Goal: Task Accomplishment & Management: Use online tool/utility

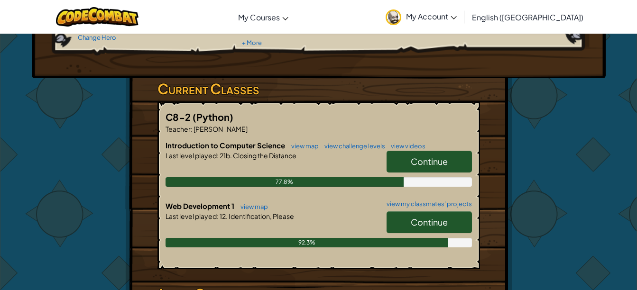
scroll to position [117, 0]
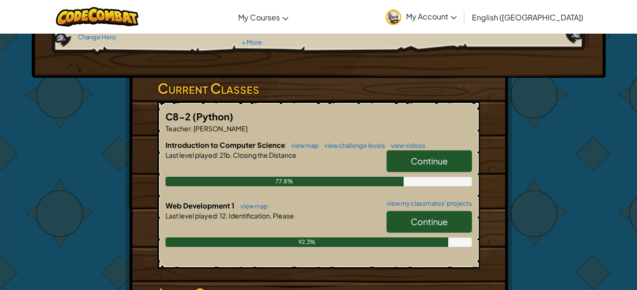
click at [417, 220] on span "Continue" at bounding box center [429, 221] width 37 height 11
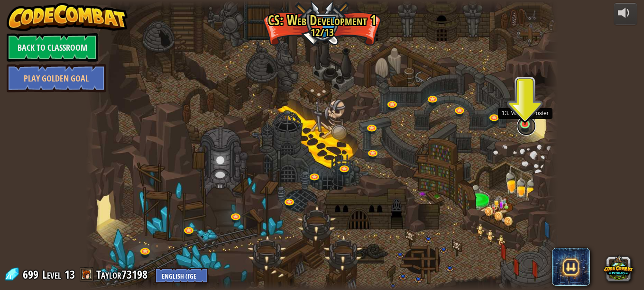
click at [522, 127] on link at bounding box center [526, 126] width 19 height 19
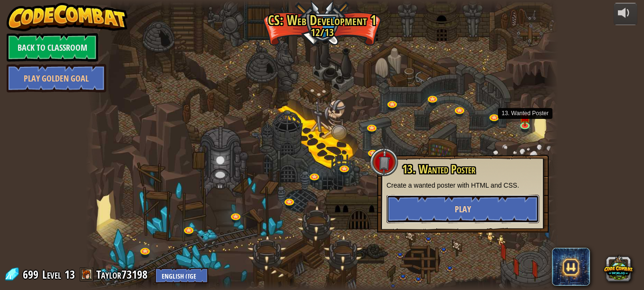
click at [489, 221] on button "Play" at bounding box center [462, 209] width 153 height 28
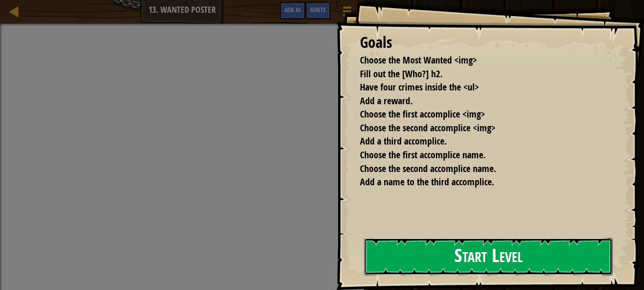
click at [497, 249] on button "Start Level" at bounding box center [488, 256] width 248 height 37
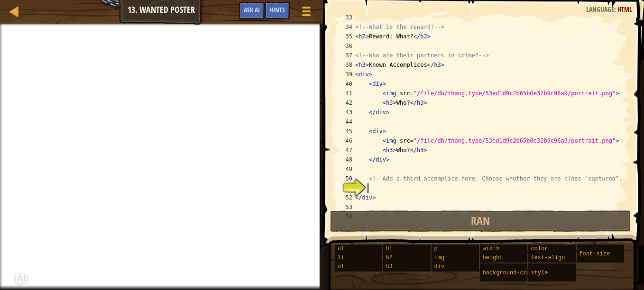
scroll to position [351, 0]
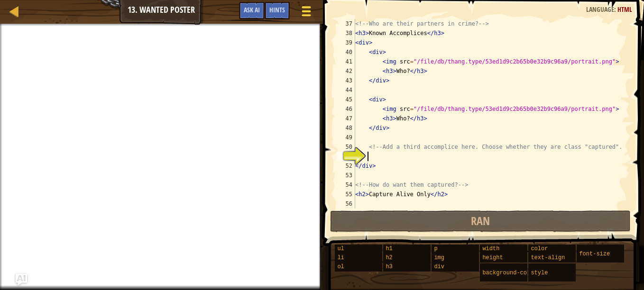
click at [296, 9] on button "Game Menu" at bounding box center [306, 12] width 25 height 23
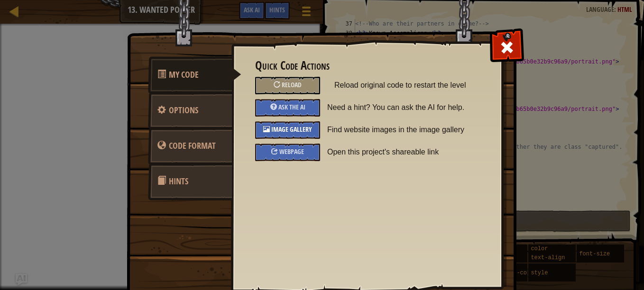
click at [279, 133] on span "Image Gallery" at bounding box center [291, 129] width 41 height 9
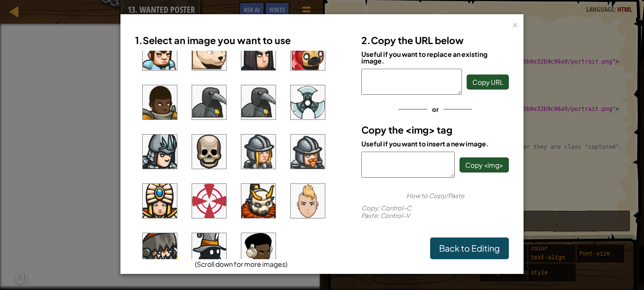
scroll to position [728, 0]
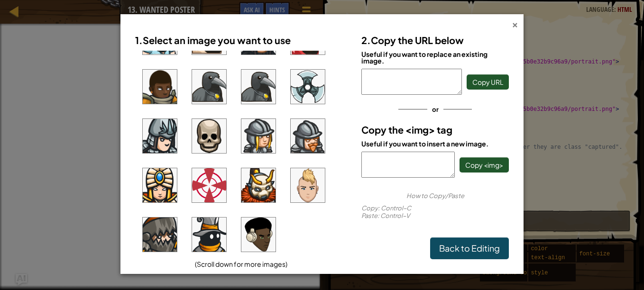
click at [517, 27] on div "×" at bounding box center [515, 23] width 7 height 10
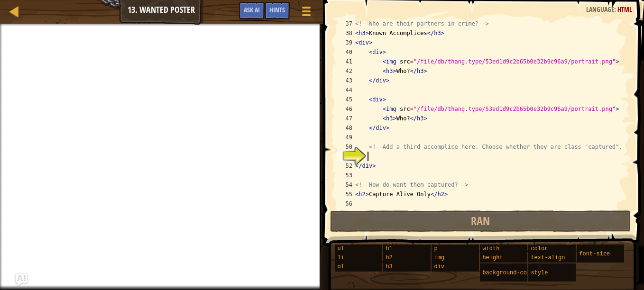
click at [387, 156] on div "<!-- Who are their partners in crime? --> < h3 > Known Accomplices </ h3 > < di…" at bounding box center [487, 123] width 269 height 209
click at [304, 12] on div at bounding box center [306, 11] width 13 height 14
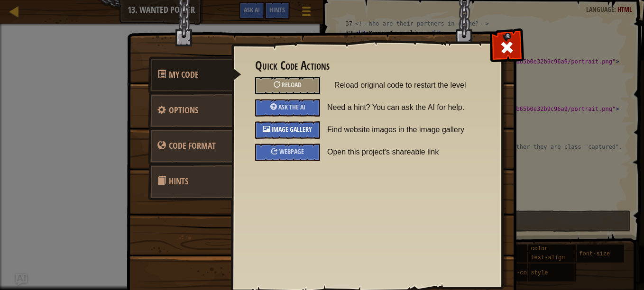
click at [285, 127] on span "Image Gallery" at bounding box center [291, 129] width 41 height 9
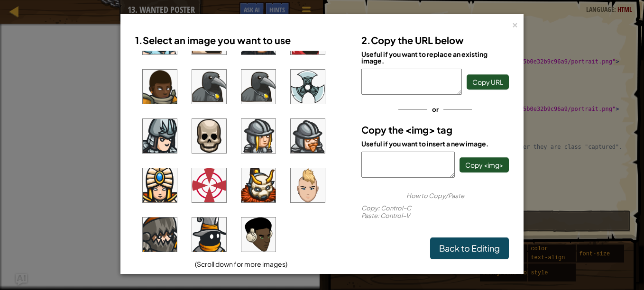
click at [255, 233] on img at bounding box center [258, 235] width 34 height 34
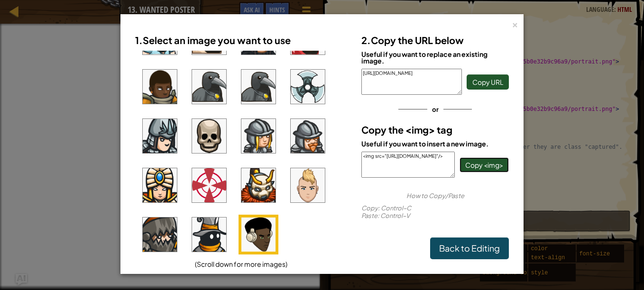
click at [483, 164] on span "Copy <img>" at bounding box center [484, 165] width 38 height 9
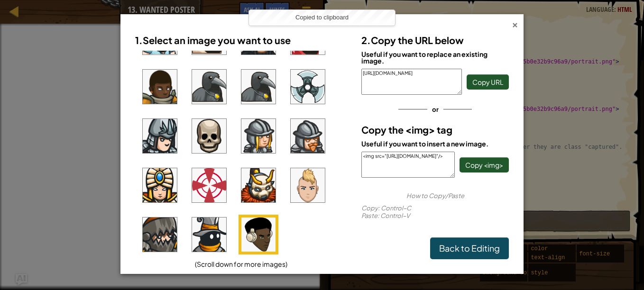
click at [516, 25] on div "×" at bounding box center [515, 23] width 7 height 10
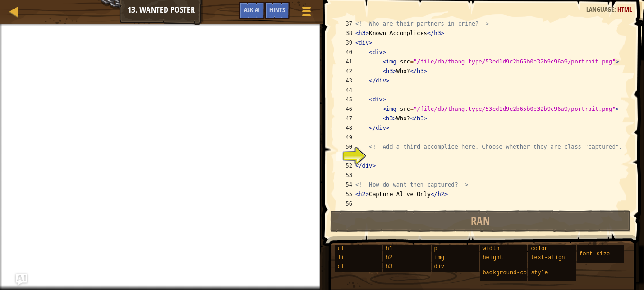
click at [386, 157] on div "<!-- Who are their partners in crime? --> < h3 > Known Accomplices </ h3 > < di…" at bounding box center [487, 123] width 269 height 209
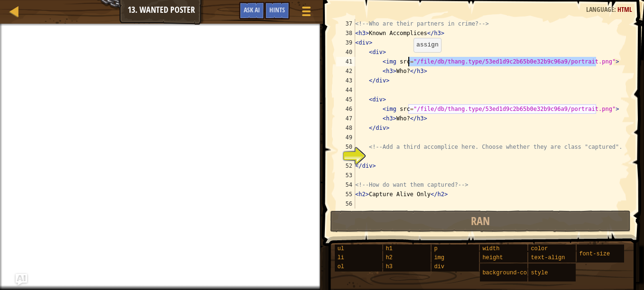
drag, startPoint x: 596, startPoint y: 62, endPoint x: 409, endPoint y: 62, distance: 186.8
click at [409, 62] on div "<!-- Who are their partners in crime? --> < h3 > Known Accomplices </ h3 > < di…" at bounding box center [487, 123] width 269 height 209
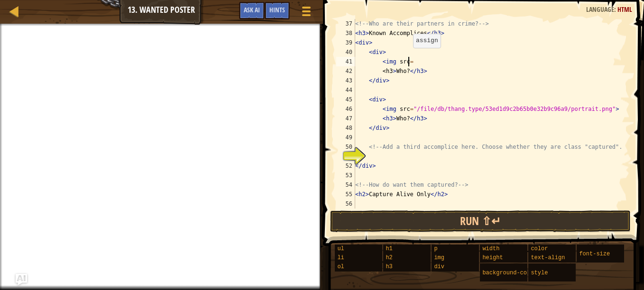
click at [409, 61] on div "<!-- Who are their partners in crime? --> < h3 > Known Accomplices </ h3 > < di…" at bounding box center [487, 123] width 269 height 209
paste textarea "<img src="[URL][DOMAIN_NAME]"/>"
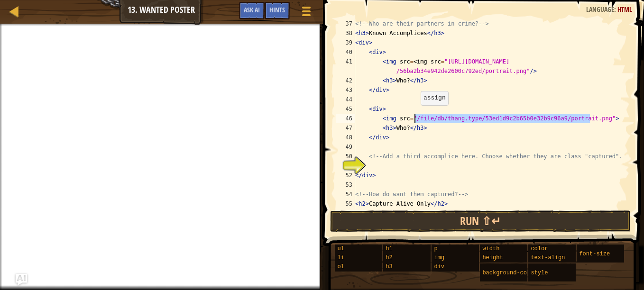
drag, startPoint x: 589, startPoint y: 116, endPoint x: 416, endPoint y: 115, distance: 173.6
click at [416, 115] on div "<!-- Who are their partners in crime? --> < h3 > Known Accomplices </ h3 > < di…" at bounding box center [487, 123] width 269 height 209
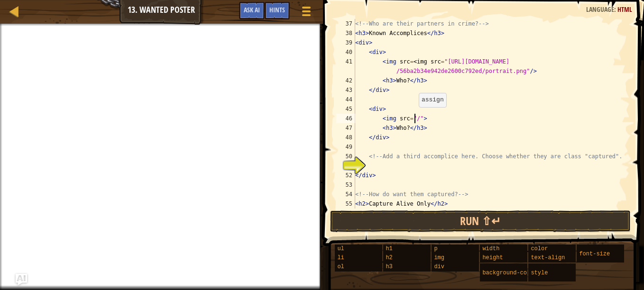
paste textarea "<img src="[URL][DOMAIN_NAME]"/>"
type textarea "<img src="/<img src="[URL][DOMAIN_NAME]"/>">"
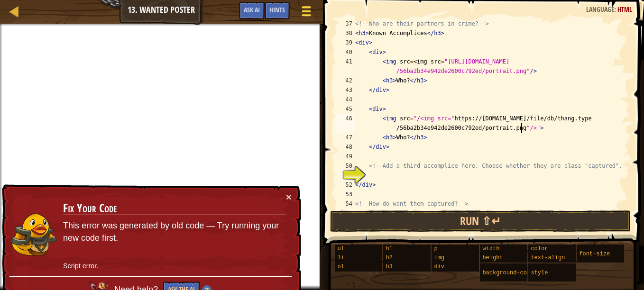
click at [302, 7] on span at bounding box center [306, 7] width 9 height 2
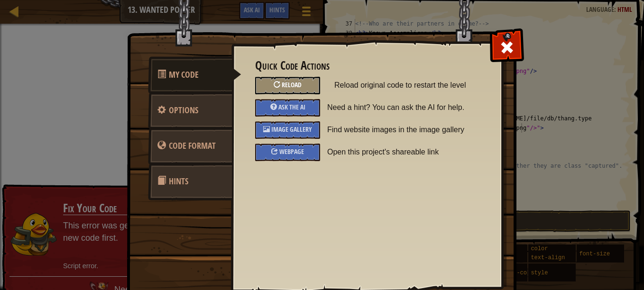
click at [295, 94] on div "Reload" at bounding box center [287, 86] width 65 height 18
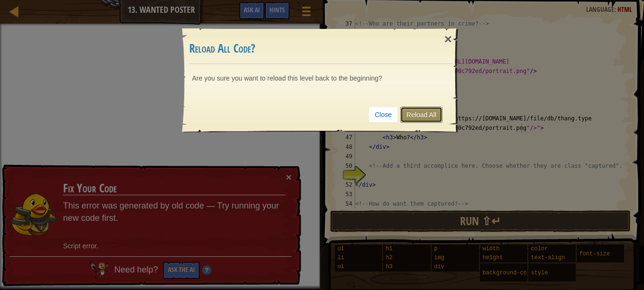
click at [411, 113] on link "Reload All" at bounding box center [421, 115] width 42 height 16
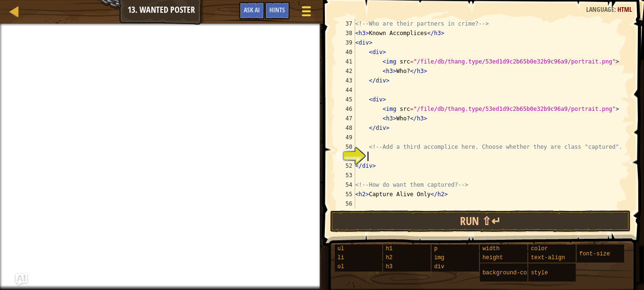
click at [298, 12] on button "Game Menu" at bounding box center [306, 12] width 25 height 23
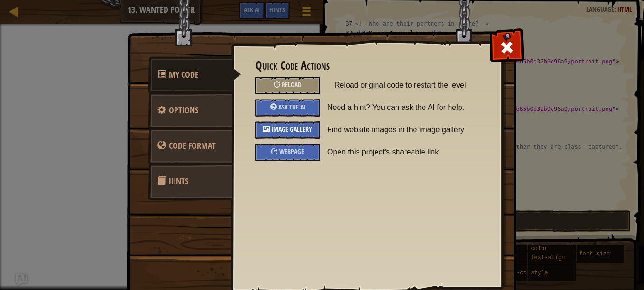
click at [300, 129] on span "Image Gallery" at bounding box center [291, 129] width 41 height 9
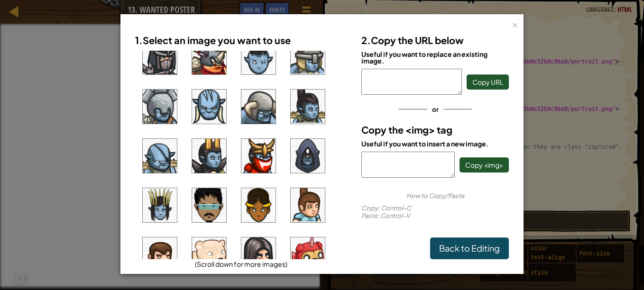
scroll to position [728, 0]
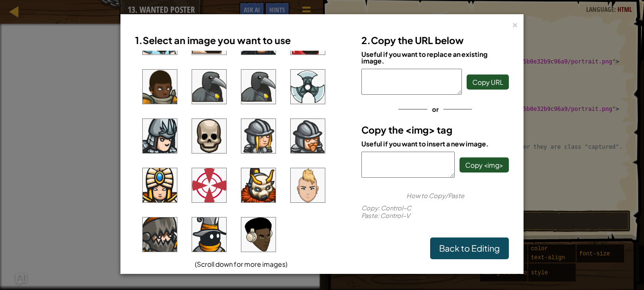
click at [266, 232] on img at bounding box center [258, 235] width 34 height 34
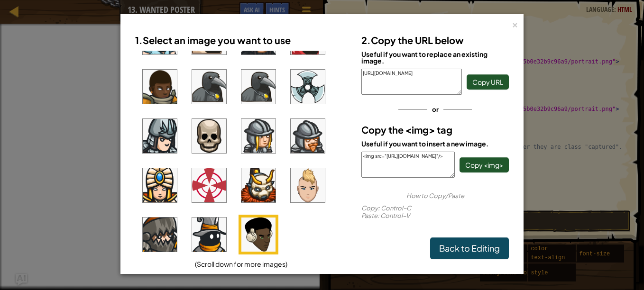
click at [481, 190] on div "2. Copy the URL below Useful if you want to replace an existing image. [URL][DO…" at bounding box center [435, 144] width 162 height 230
click at [480, 163] on span "Copy <img>" at bounding box center [484, 165] width 38 height 9
click at [514, 24] on div "×" at bounding box center [515, 23] width 7 height 10
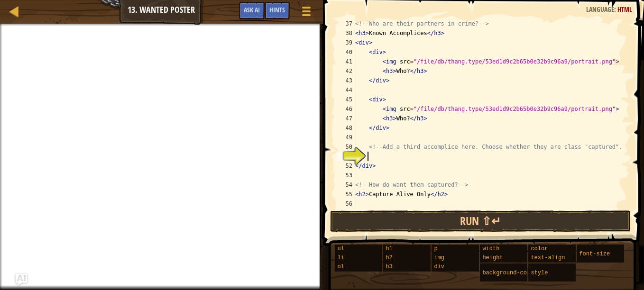
click at [381, 159] on div "<!-- Who are their partners in crime? --> < h3 > Known Accomplices </ h3 > < di…" at bounding box center [487, 123] width 269 height 209
click at [375, 156] on div "<!-- Who are their partners in crime? --> < h3 > Known Accomplices </ h3 > < di…" at bounding box center [487, 123] width 269 height 209
paste textarea "<img src="[URL][DOMAIN_NAME]"/>"
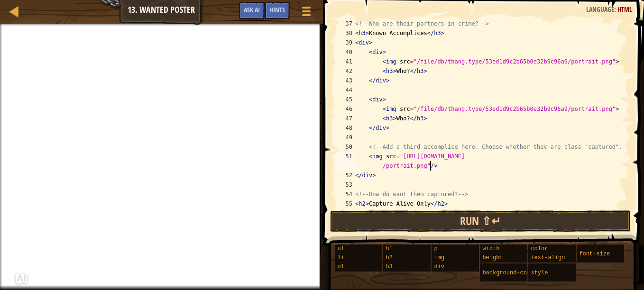
click at [398, 174] on div "<!-- Who are their partners in crime? --> < h3 > Known Accomplices </ h3 > < di…" at bounding box center [487, 123] width 269 height 209
type textarea "<"
select select "ace/mode/html"
select select "ace/theme/textmate"
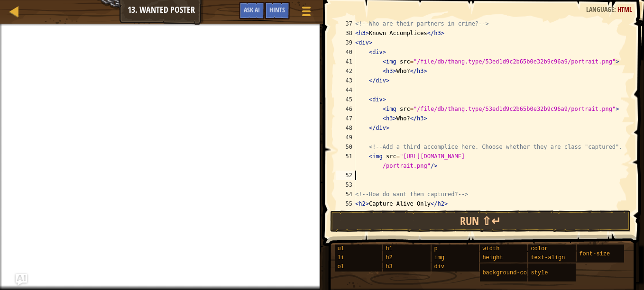
select select "markbegin"
select select "true"
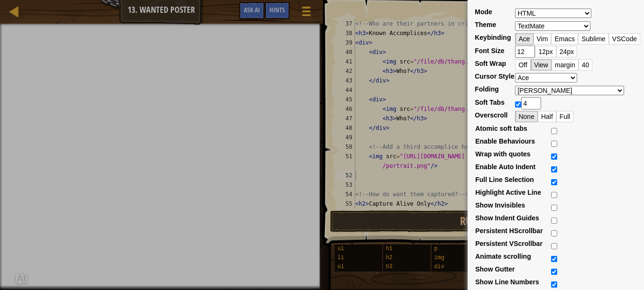
click at [353, 201] on div "Mode ABAP ABC ActionScript [PERSON_NAME] Apache Conf Apex AQL AsciiDoc ASL Asse…" at bounding box center [322, 145] width 644 height 290
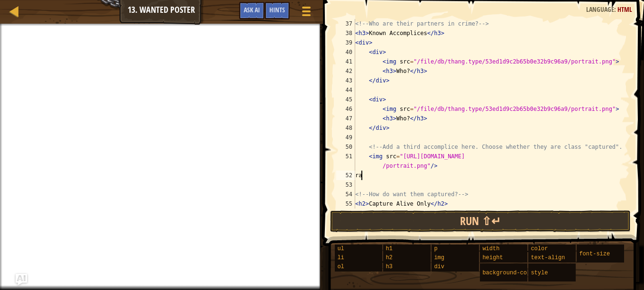
type textarea "r"
type textarea "a"
type textarea "<img src="[URL][DOMAIN_NAME]"/>"
drag, startPoint x: 359, startPoint y: 161, endPoint x: 359, endPoint y: 177, distance: 16.1
click at [359, 177] on div "<!-- Who are their partners in crime? --> < h3 > Known Accomplices </ h3 > < di…" at bounding box center [487, 123] width 269 height 209
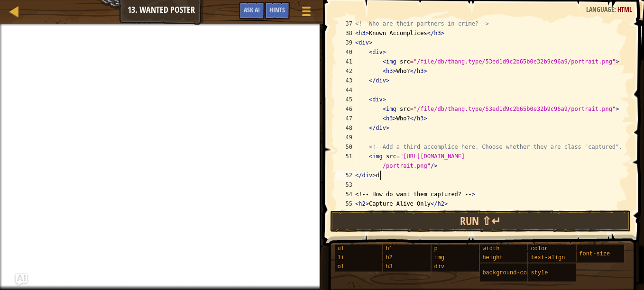
scroll to position [4, 1]
type textarea "</div>"
click at [359, 177] on div "<!-- Who are their partners in crime? --> < h3 > Known Accomplices </ h3 > < di…" at bounding box center [487, 123] width 269 height 209
click at [363, 184] on div "<!-- Who are their partners in crime? --> < h3 > Known Accomplices </ h3 > < di…" at bounding box center [487, 123] width 269 height 209
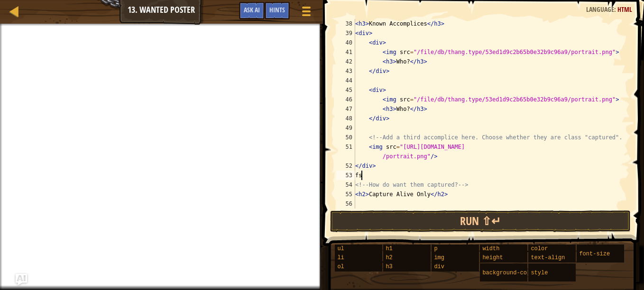
type textarea "f"
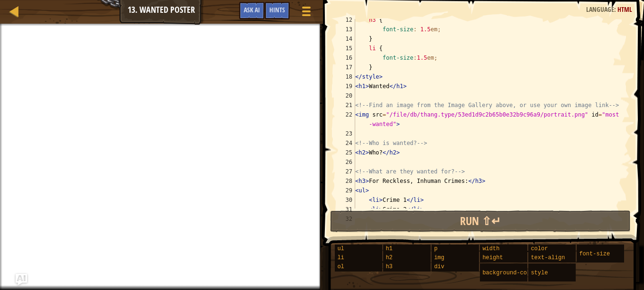
scroll to position [80, 0]
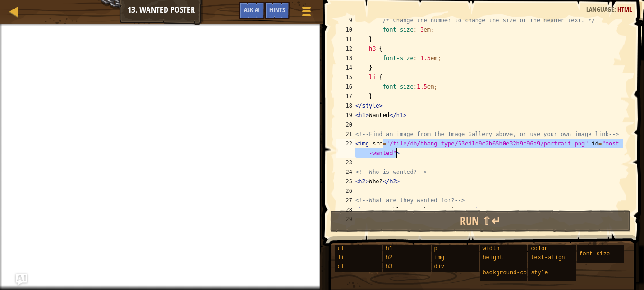
drag, startPoint x: 384, startPoint y: 146, endPoint x: 406, endPoint y: 154, distance: 23.9
click at [406, 154] on div "/* Change the number to change the size of the header text. */ font-size : 3 em…" at bounding box center [487, 120] width 269 height 209
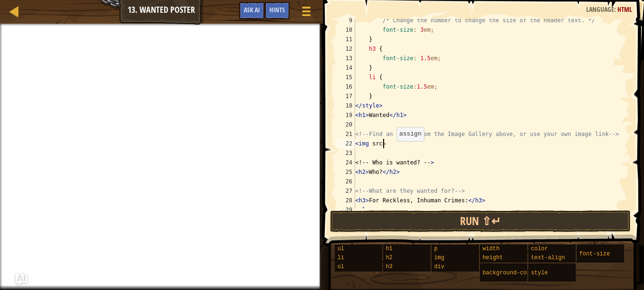
scroll to position [4, 0]
paste textarea "[URL][DOMAIN_NAME]"
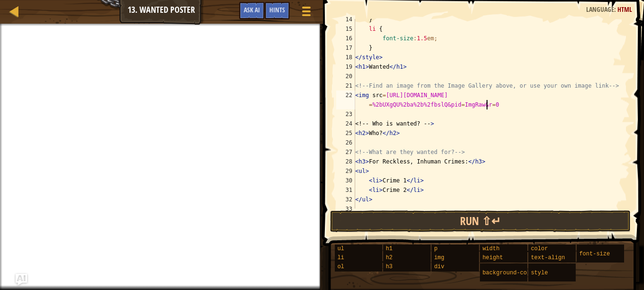
scroll to position [128, 0]
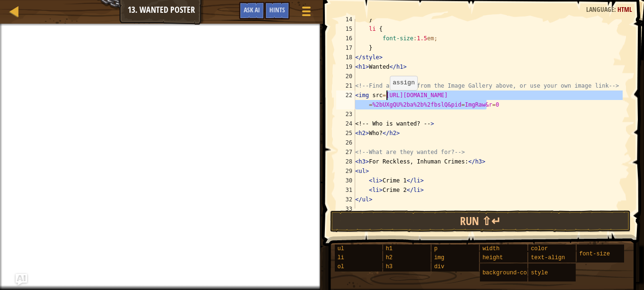
drag, startPoint x: 478, startPoint y: 104, endPoint x: 384, endPoint y: 95, distance: 94.3
click at [384, 95] on div "} li { font-size : 1.5 em ; } </ style > < h1 > Wanted </ h1 > <!-- Find an ima…" at bounding box center [487, 119] width 269 height 209
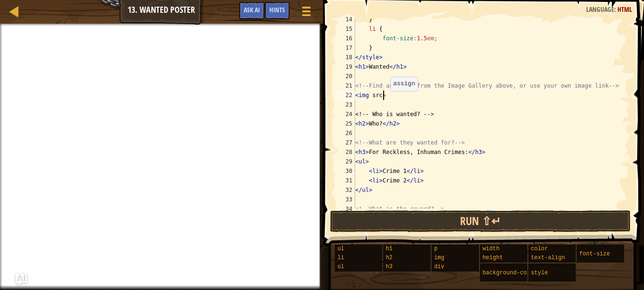
paste textarea "[URL][DOMAIN_NAME][PERSON_NAME][PERSON_NAME]"
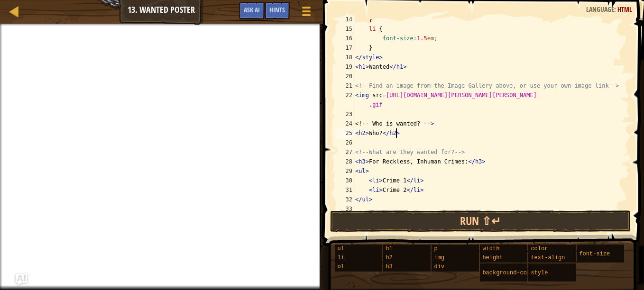
click at [435, 129] on div "} li { font-size : 1.5 em ; } </ style > < h1 > Wanted </ h1 > <!-- Find an ima…" at bounding box center [487, 119] width 269 height 209
click at [437, 124] on div "} li { font-size : 1.5 em ; } </ style > < h1 > Wanted </ h1 > <!-- Find an ima…" at bounding box center [487, 119] width 269 height 209
click at [394, 138] on div "} li { font-size : 1.5 em ; } </ style > < h1 > Wanted </ h1 > <!-- Find an ima…" at bounding box center [487, 119] width 269 height 209
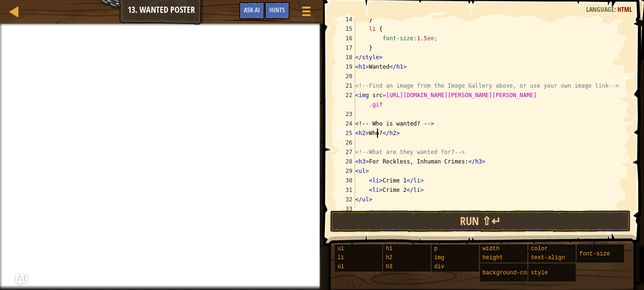
click at [376, 133] on div "} li { font-size : 1.5 em ; } </ style > < h1 > Wanted </ h1 > <!-- Find an ima…" at bounding box center [487, 119] width 269 height 209
click at [380, 133] on div "} li { font-size : 1.5 em ; } </ style > < h1 > Wanted </ h1 > <!-- Find an ima…" at bounding box center [487, 119] width 269 height 209
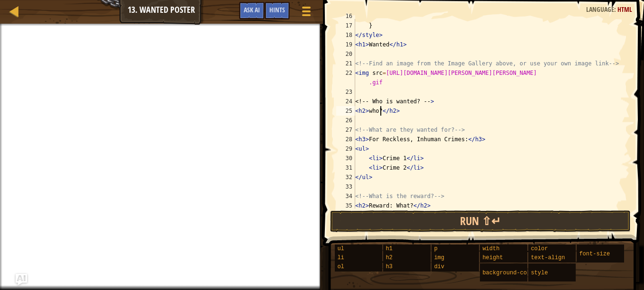
scroll to position [150, 0]
click at [429, 157] on div "font-size : 1.5 em ; } </ style > < h1 > Wanted </ h1 > <!-- Find an image from…" at bounding box center [487, 115] width 269 height 209
click at [402, 157] on div "font-size : 1.5 em ; } </ style > < h1 > Wanted </ h1 > <!-- Find an image from…" at bounding box center [487, 115] width 269 height 209
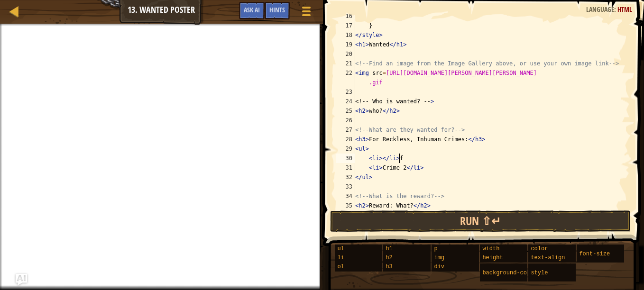
click at [402, 157] on div "font-size : 1.5 em ; } </ style > < h1 > Wanted </ h1 > <!-- Find an image from…" at bounding box center [487, 115] width 269 height 209
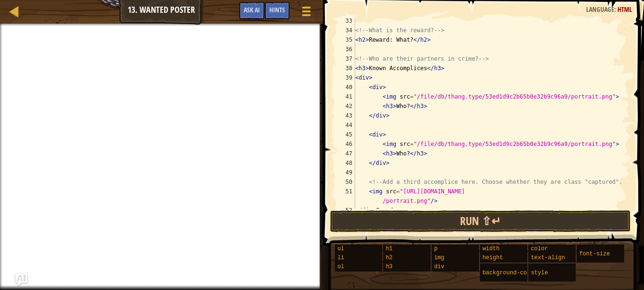
scroll to position [325, 0]
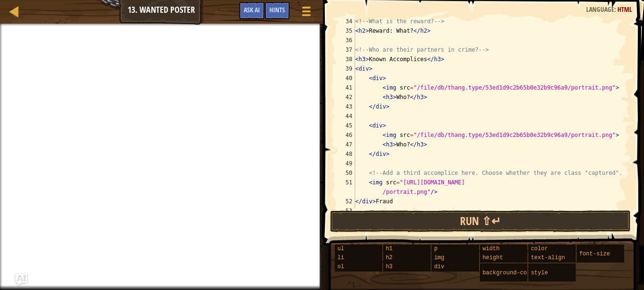
click at [395, 202] on div "<!-- What is the reward? --> < h2 > Reward: What? </ h2 > <!-- Who are their pa…" at bounding box center [487, 121] width 269 height 209
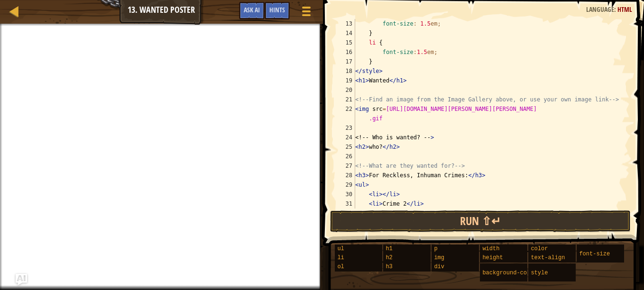
scroll to position [124, 0]
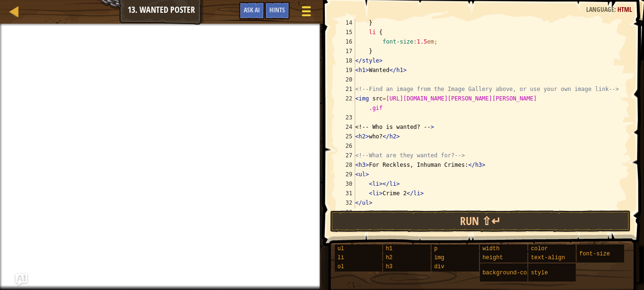
type textarea "</div>"
click at [308, 11] on span at bounding box center [306, 11] width 9 height 2
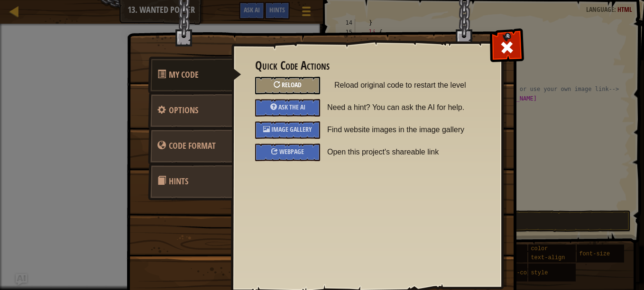
click at [283, 84] on span "Reload" at bounding box center [292, 84] width 20 height 9
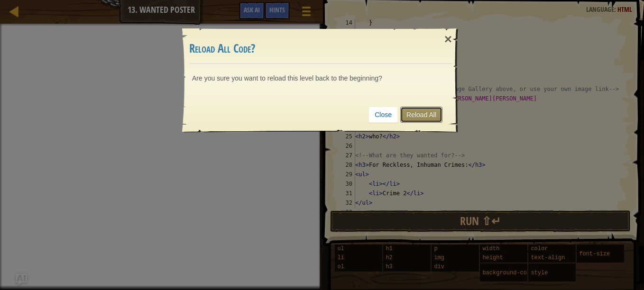
click at [424, 113] on link "Reload All" at bounding box center [421, 115] width 42 height 16
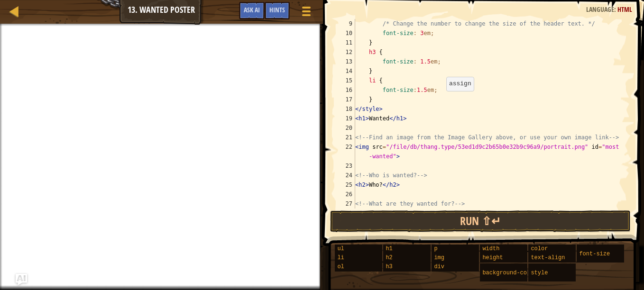
scroll to position [90, 0]
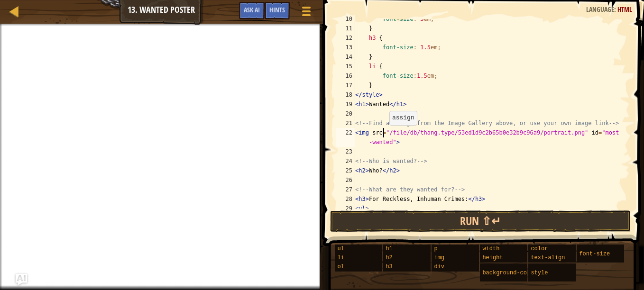
click at [384, 130] on div "font-size : 3 em ; } h3 { font-size : 1.5 em ; } li { font-size : 1.5 em ; } </…" at bounding box center [487, 118] width 269 height 209
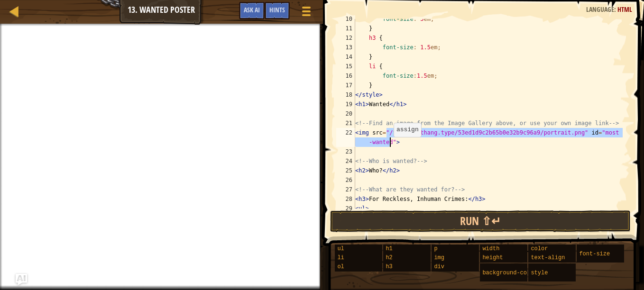
drag, startPoint x: 387, startPoint y: 130, endPoint x: 389, endPoint y: 142, distance: 11.5
click at [389, 142] on div "font-size : 3 em ; } h3 { font-size : 1.5 em ; } li { font-size : 1.5 em ; } </…" at bounding box center [487, 118] width 269 height 209
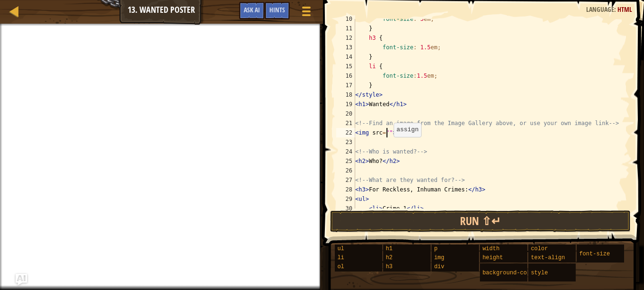
paste textarea "[URL][DOMAIN_NAME][PERSON_NAME][PERSON_NAME]"
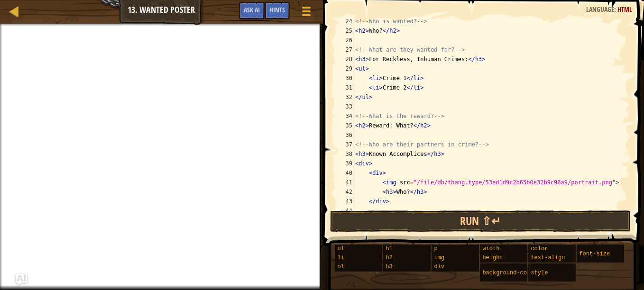
scroll to position [351, 0]
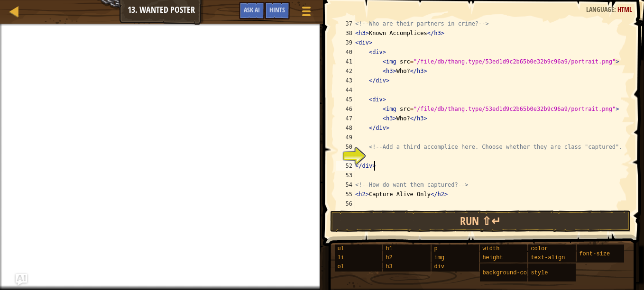
click at [408, 163] on div "<!-- Who are their partners in crime? --> < h3 > Known Accomplices </ h3 > < di…" at bounding box center [487, 123] width 269 height 209
type textarea "</div>"
click at [384, 155] on div "<!-- Who are their partners in crime? --> < h3 > Known Accomplices </ h3 > < di…" at bounding box center [487, 123] width 269 height 209
type textarea "k"
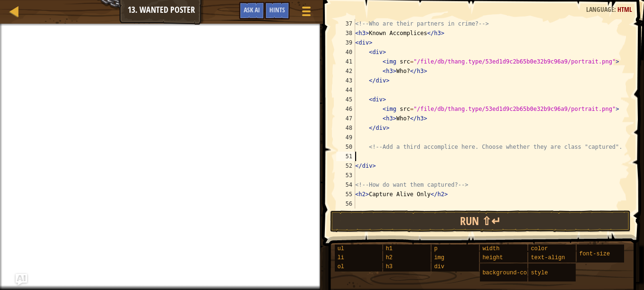
click at [325, 64] on span at bounding box center [484, 109] width 329 height 274
click at [307, 20] on button "Game Menu" at bounding box center [306, 12] width 25 height 23
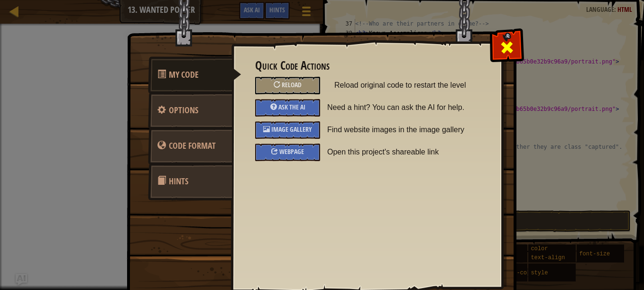
click at [492, 42] on div at bounding box center [507, 45] width 30 height 30
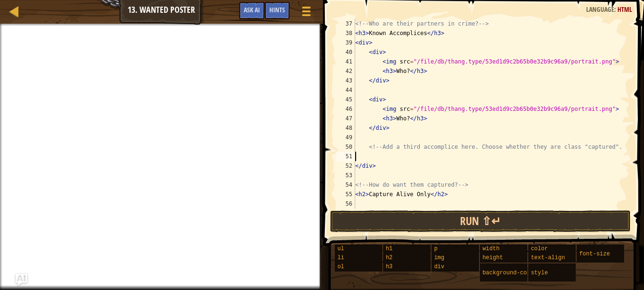
click at [369, 154] on div "<!-- Who are their partners in crime? --> < h3 > Known Accomplices </ h3 > < di…" at bounding box center [487, 123] width 269 height 209
paste textarea "[URL][DOMAIN_NAME][DOMAIN_NAME]"
type textarea "h"
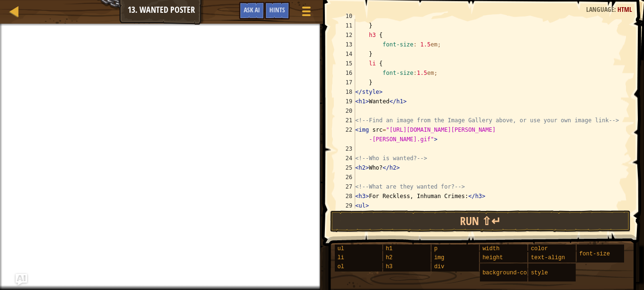
scroll to position [60, 0]
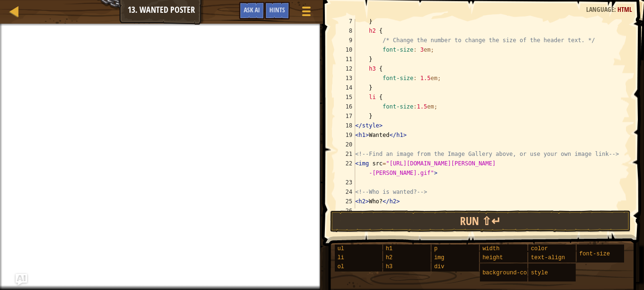
click at [451, 192] on div "} h2 { /* Change the number to change the size of the header text. */ font-size…" at bounding box center [487, 121] width 269 height 209
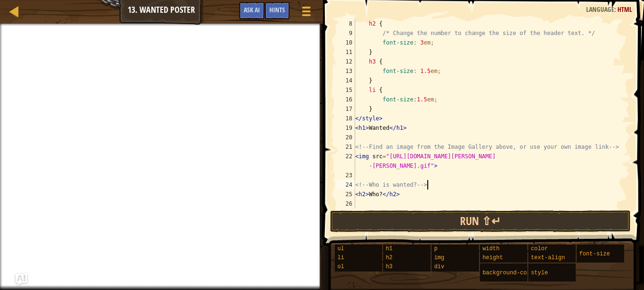
click at [419, 193] on div "h2 { /* Change the number to change the size of the header text. */ font-size :…" at bounding box center [487, 123] width 269 height 209
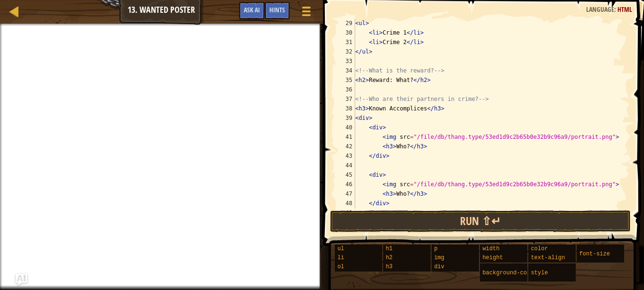
scroll to position [276, 0]
click at [469, 107] on div "< ul > < li > Crime 1 </ li > < li > Crime 2 </ li > </ ul > <!-- What is the r…" at bounding box center [487, 122] width 269 height 209
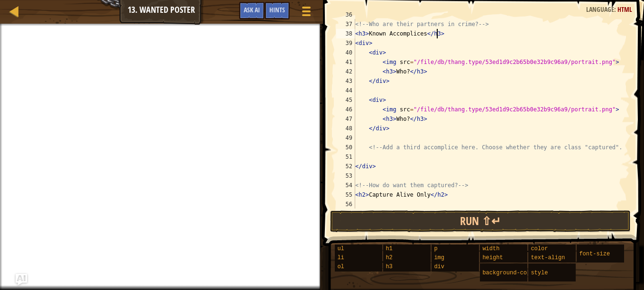
scroll to position [351, 0]
click at [469, 150] on div "<!-- Who are their partners in crime? --> < h3 > Known Accomplices </ h3 > < di…" at bounding box center [487, 123] width 269 height 209
click at [376, 170] on div "<!-- Who are their partners in crime? --> < h3 > Known Accomplices </ h3 > < di…" at bounding box center [487, 123] width 269 height 209
click at [167, 9] on div "Map Web Development 1 13. Wanted Poster Game Menu Done Hints Ask AI" at bounding box center [161, 12] width 323 height 24
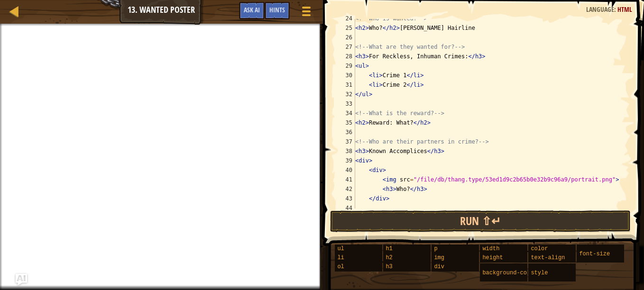
scroll to position [233, 0]
click at [419, 77] on div "<!-- Who is wanted? --> < h2 > Who? </ h2 > [PERSON_NAME] Hairline <!-- What ar…" at bounding box center [487, 118] width 269 height 209
click at [401, 74] on div "<!-- Who is wanted? --> < h2 > Who? </ h2 > [PERSON_NAME] Hairline <!-- What ar…" at bounding box center [487, 118] width 269 height 209
click at [402, 85] on div "<!-- Who is wanted? --> < h2 > Who? </ h2 > [PERSON_NAME] Hairline <!-- What ar…" at bounding box center [487, 118] width 269 height 209
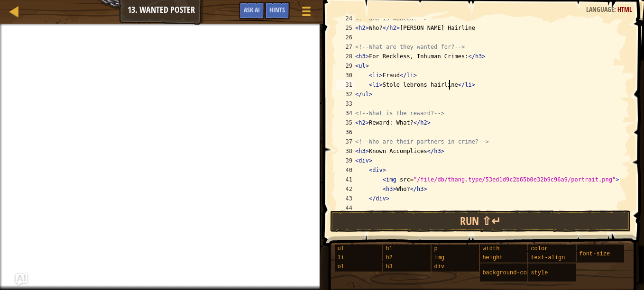
scroll to position [4, 8]
click at [470, 76] on div "<!-- Who is wanted? --> < h2 > Who? </ h2 > [PERSON_NAME] Hairline <!-- What ar…" at bounding box center [487, 118] width 269 height 209
click at [486, 93] on div "<!-- Who is wanted? --> < h2 > Who? </ h2 > [PERSON_NAME] Hairline <!-- What ar…" at bounding box center [487, 118] width 269 height 209
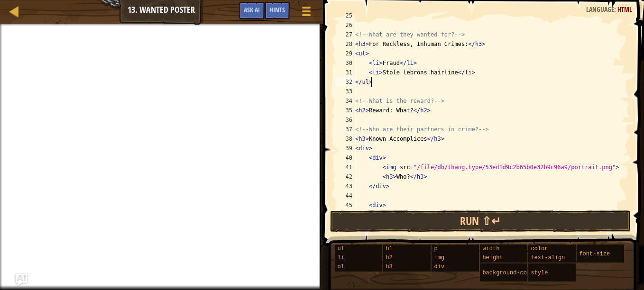
scroll to position [246, 0]
click at [448, 72] on div "< h2 > Who? </ h2 > [PERSON_NAME] Hairline <!-- What are they wanted for? --> <…" at bounding box center [487, 115] width 269 height 209
click at [470, 67] on div "< h2 > Who? </ h2 > [PERSON_NAME] Hairline <!-- What are they wanted for? --> <…" at bounding box center [487, 115] width 269 height 209
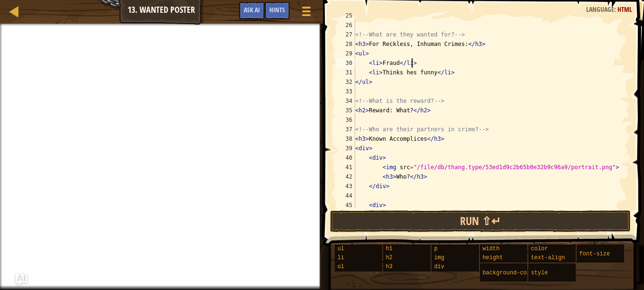
click at [474, 73] on div "< h2 > Who? </ h2 > [PERSON_NAME] Hairline <!-- What are they wanted for? --> <…" at bounding box center [487, 115] width 269 height 209
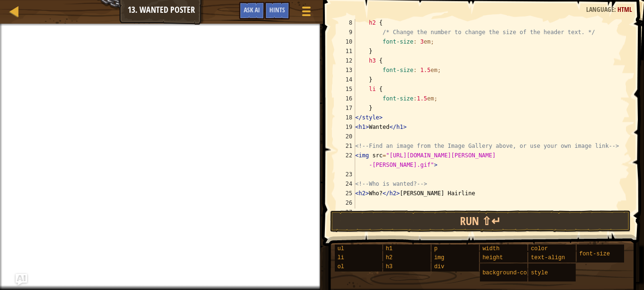
scroll to position [72, 0]
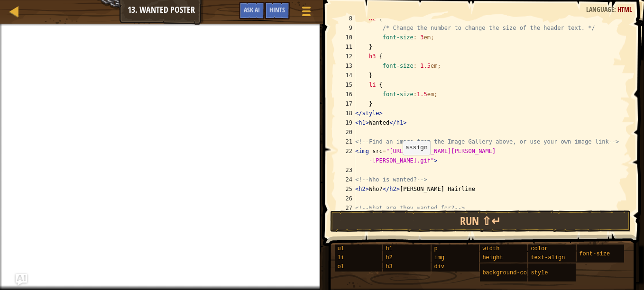
click at [398, 159] on div "h2 { /* Change the number to change the size of the header text. */ font-size :…" at bounding box center [487, 118] width 269 height 209
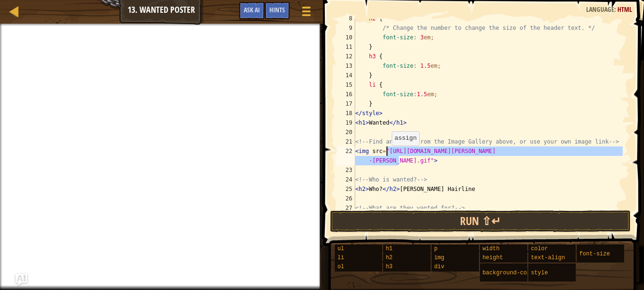
drag, startPoint x: 398, startPoint y: 159, endPoint x: 387, endPoint y: 150, distance: 14.5
click at [387, 150] on div "h2 { /* Change the number to change the size of the header text. */ font-size :…" at bounding box center [487, 118] width 269 height 209
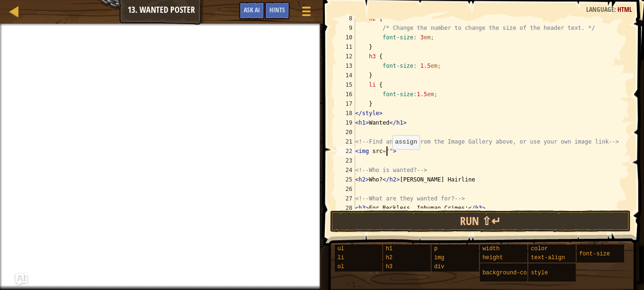
paste textarea "[URL][DOMAIN_NAME]"
paste textarea "V"
paste textarea "[URL][DOMAIN_NAME][PERSON_NAME][PERSON_NAME]"
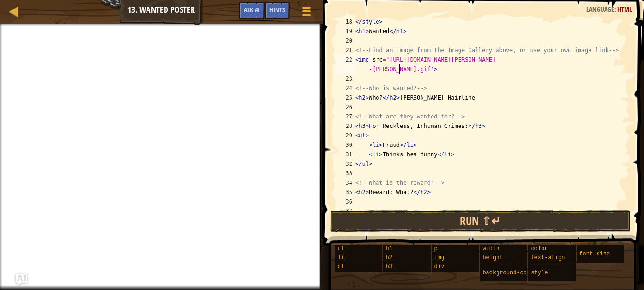
scroll to position [163, 0]
click at [438, 97] on div "</ style > < h1 > Wanted </ h1 > <!-- Find an image from the Image Gallery abov…" at bounding box center [487, 121] width 269 height 209
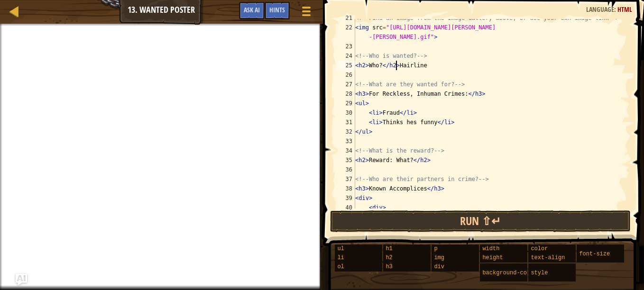
scroll to position [204, 0]
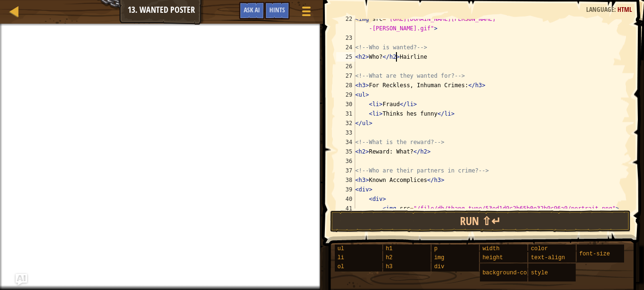
click at [385, 188] on div "< img src = "[URL][DOMAIN_NAME][PERSON_NAME][PERSON_NAME].gif" > <!-- Who is wa…" at bounding box center [487, 123] width 269 height 218
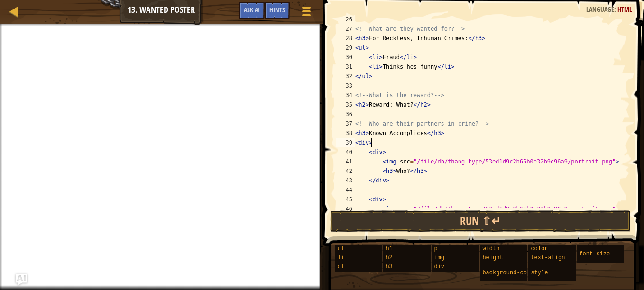
scroll to position [251, 0]
click at [394, 149] on div "<!-- What are they wanted for? --> < h3 > For Reckless, Inhuman Crimes: </ h3 >…" at bounding box center [487, 119] width 269 height 209
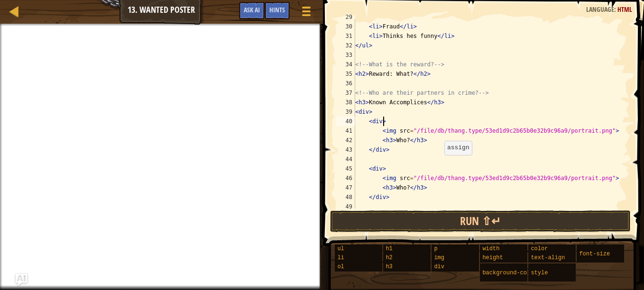
scroll to position [282, 0]
click at [426, 141] on div "< ul > < li > Fraud </ li > < li > Thinks hes funny </ li > </ ul > <!-- What i…" at bounding box center [487, 116] width 269 height 209
click at [390, 150] on div "< ul > < li > Fraud </ li > < li > Thinks hes funny </ li > </ ul > <!-- What i…" at bounding box center [487, 116] width 269 height 209
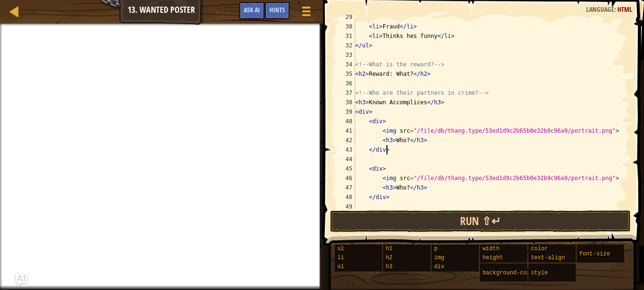
paste textarea "[URL][DOMAIN_NAME]"
click at [433, 143] on div "< ul > < li > Fraud </ li > < li > Thinks hes funny </ li > </ ul > <!-- What i…" at bounding box center [487, 116] width 269 height 209
paste textarea "[URL][DOMAIN_NAME]"
click at [404, 139] on div "< ul > < li > Fraud </ li > < li > Thinks hes funny </ li > </ ul > <!-- What i…" at bounding box center [487, 116] width 269 height 209
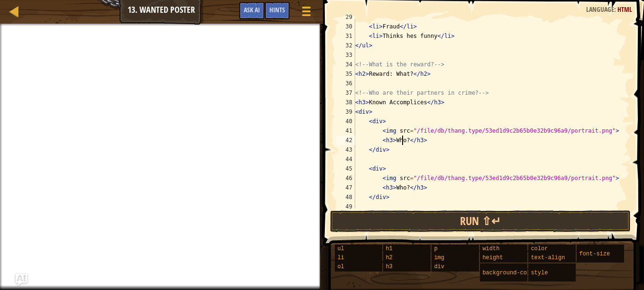
click at [404, 139] on div "< ul > < li > Fraud </ li > < li > Thinks hes funny </ li > </ ul > <!-- What i…" at bounding box center [487, 116] width 269 height 209
click at [404, 140] on div "< ul > < li > Fraud </ li > < li > Thinks hes funny </ li > </ ul > <!-- What i…" at bounding box center [487, 116] width 269 height 209
click at [405, 140] on div "< ul > < li > Fraud </ li > < li > Thinks hes funny </ li > </ ul > <!-- What i…" at bounding box center [487, 116] width 269 height 209
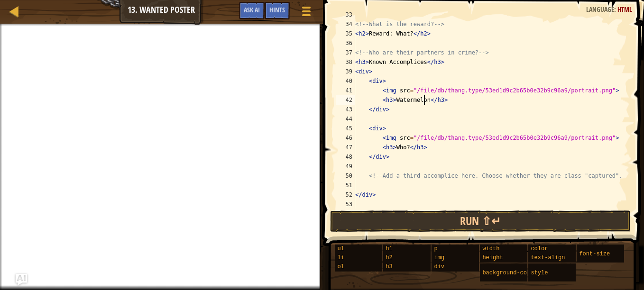
scroll to position [330, 0]
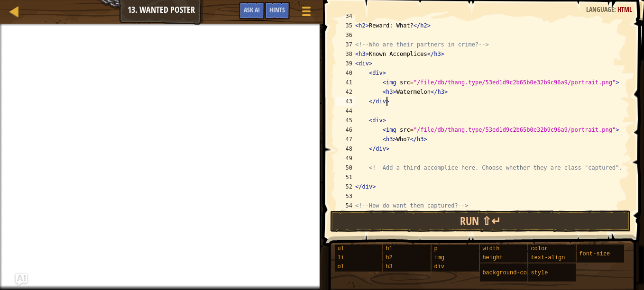
click at [400, 100] on div "<!-- What is the reward? --> < h2 > Reward: What? </ h2 > <!-- Who are their pa…" at bounding box center [487, 115] width 269 height 209
paste textarea "[URL][DOMAIN_NAME]"
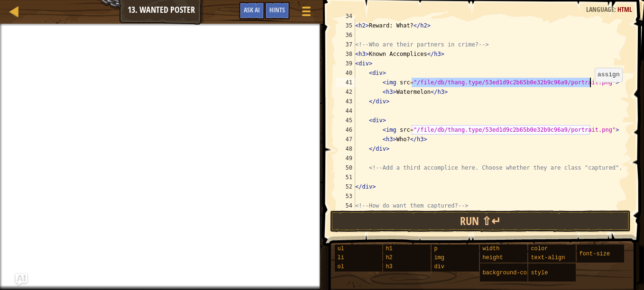
drag, startPoint x: 411, startPoint y: 81, endPoint x: 590, endPoint y: 84, distance: 178.8
click at [590, 84] on div "<!-- What is the reward? --> < h2 > Reward: What? </ h2 > <!-- Who are their pa…" at bounding box center [487, 115] width 269 height 209
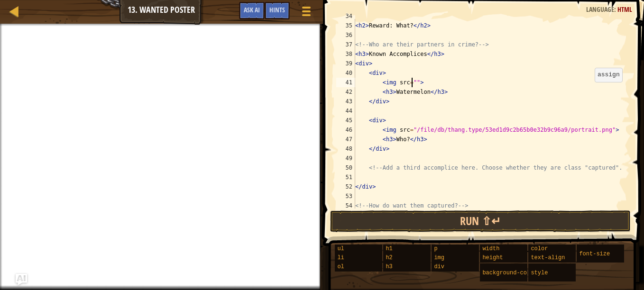
scroll to position [4, 5]
paste textarea "[URL][DOMAIN_NAME]"
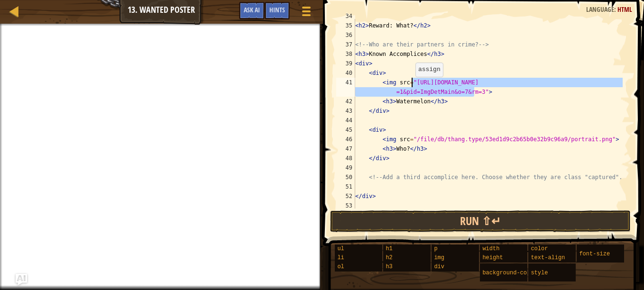
drag, startPoint x: 474, startPoint y: 90, endPoint x: 413, endPoint y: 80, distance: 61.9
click at [413, 80] on div "<!-- What is the reward? --> < h2 > Reward: What? </ h2 > <!-- Who are their pa…" at bounding box center [487, 115] width 269 height 209
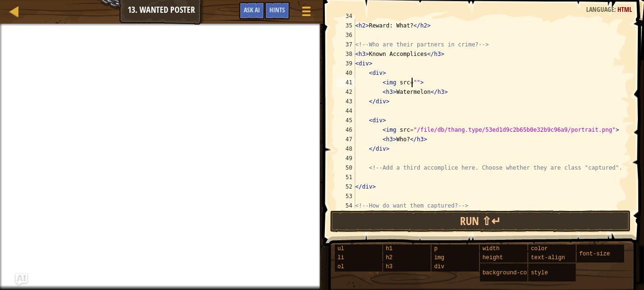
paste textarea "[URL][DOMAIN_NAME]"
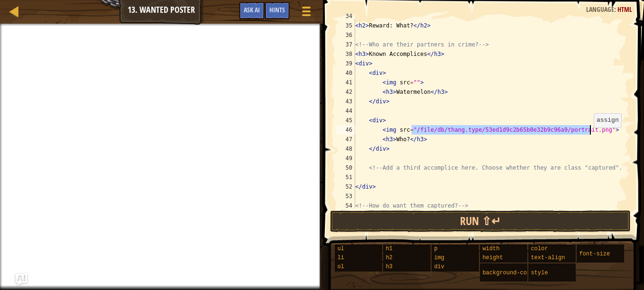
drag, startPoint x: 411, startPoint y: 129, endPoint x: 589, endPoint y: 129, distance: 177.8
click at [589, 129] on div "<!-- What is the reward? --> < h2 > Reward: What? </ h2 > <!-- Who are their pa…" at bounding box center [487, 115] width 269 height 209
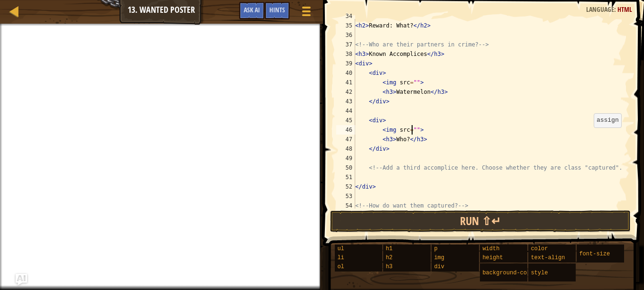
paste textarea "[URL][DOMAIN_NAME]"
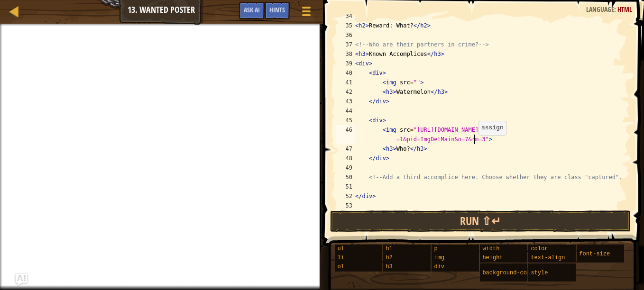
click at [474, 137] on div "<!-- What is the reward? --> < h2 > Reward: What? </ h2 > <!-- Who are their pa…" at bounding box center [487, 115] width 269 height 209
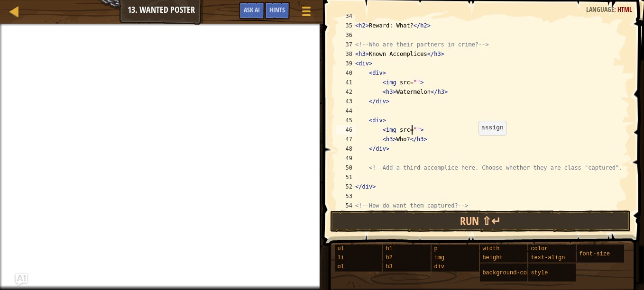
paste textarea "[URL][DOMAIN_NAME]"
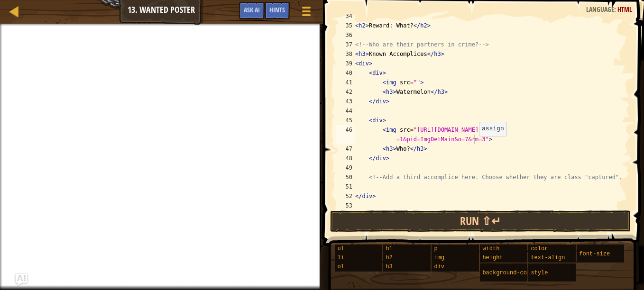
click at [474, 138] on div "<!-- What is the reward? --> < h2 > Reward: What? </ h2 > <!-- Who are their pa…" at bounding box center [487, 115] width 269 height 209
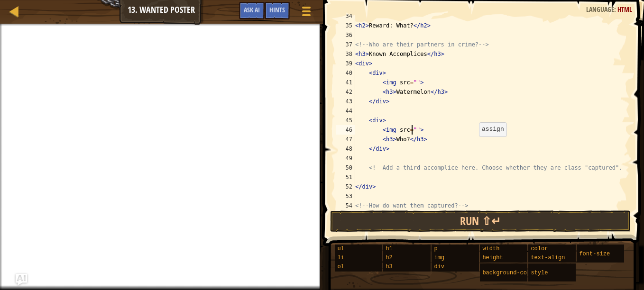
paste textarea "[URL][DOMAIN_NAME]"
type textarea "<img src="[URL][DOMAIN_NAME]">"
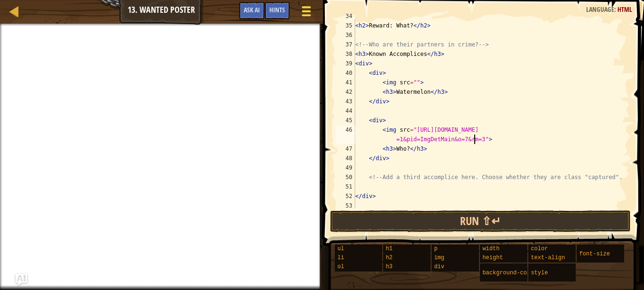
click at [312, 11] on div at bounding box center [306, 11] width 13 height 14
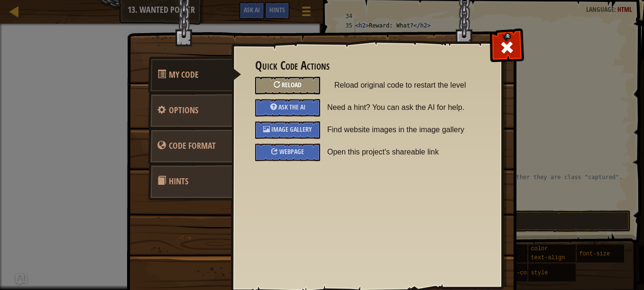
click at [288, 83] on span "Reload" at bounding box center [292, 84] width 20 height 9
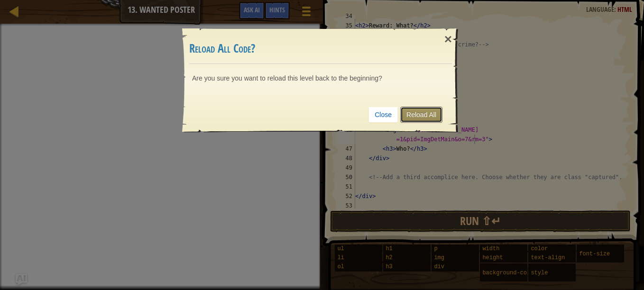
click at [432, 116] on link "Reload All" at bounding box center [421, 115] width 42 height 16
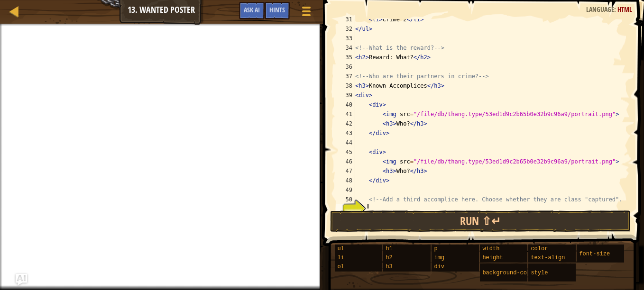
scroll to position [299, 0]
click at [405, 107] on div "< li > Crime 2 </ li > </ ul > <!-- What is the reward? --> < h2 > Reward: What…" at bounding box center [487, 119] width 269 height 209
click at [404, 121] on div "< li > Crime 2 </ li > </ ul > <!-- What is the reward? --> < h2 > Reward: What…" at bounding box center [487, 119] width 269 height 209
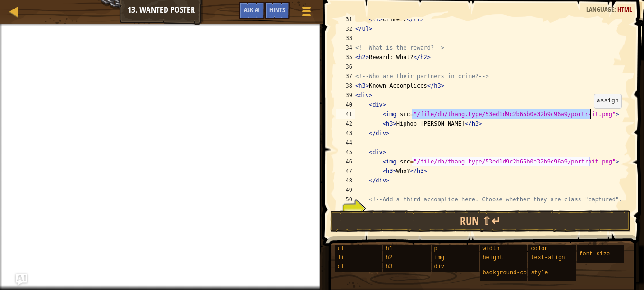
drag, startPoint x: 410, startPoint y: 114, endPoint x: 589, endPoint y: 113, distance: 178.8
click at [589, 113] on div "< li > Crime 2 </ li > </ ul > <!-- What is the reward? --> < h2 > Reward: What…" at bounding box center [487, 119] width 269 height 209
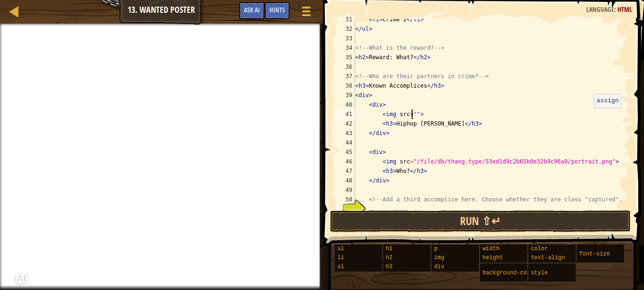
paste textarea "[URL][DOMAIN_NAME]"
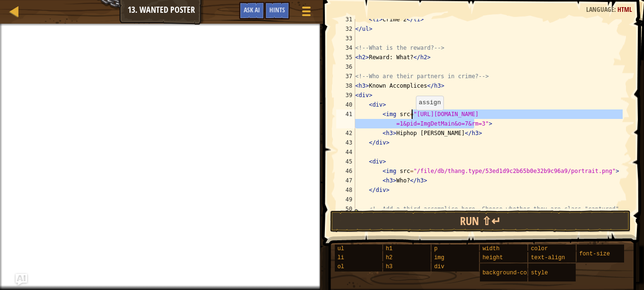
drag, startPoint x: 474, startPoint y: 122, endPoint x: 412, endPoint y: 115, distance: 62.6
click at [412, 115] on div "< li > Crime 2 </ li > </ ul > <!-- What is the reward? --> < h2 > Reward: What…" at bounding box center [487, 119] width 269 height 209
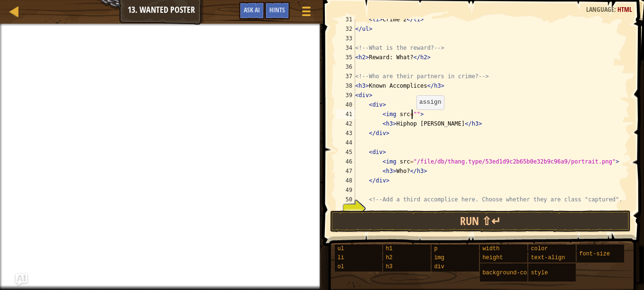
paste textarea "[URL][DOMAIN_NAME]"
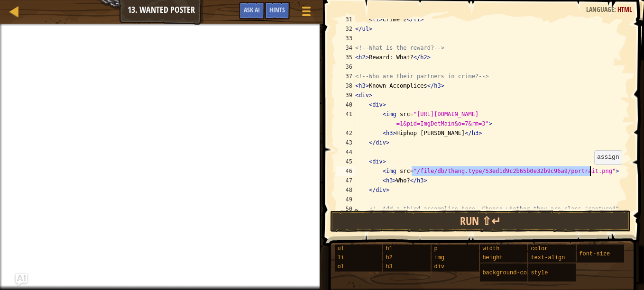
drag, startPoint x: 412, startPoint y: 170, endPoint x: 589, endPoint y: 170, distance: 177.8
click at [589, 170] on div "< li > Crime 2 </ li > </ ul > <!-- What is the reward? --> < h2 > Reward: What…" at bounding box center [487, 119] width 269 height 209
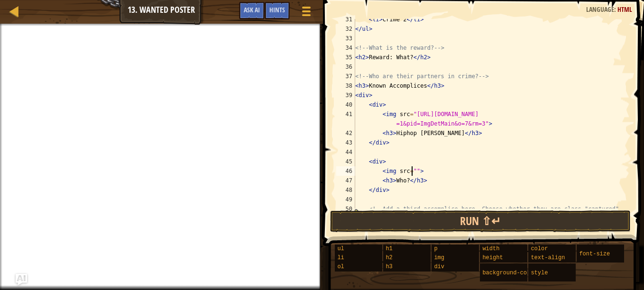
paste textarea "[URL][DOMAIN_NAME][PERSON_NAME]"
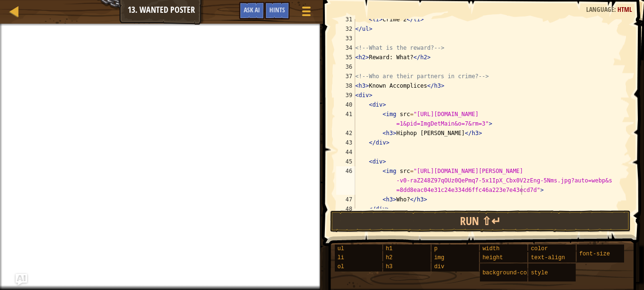
click at [447, 196] on div "< li > Crime 2 </ li > </ ul > <!-- What is the reward? --> < h2 > Reward: What…" at bounding box center [487, 119] width 269 height 209
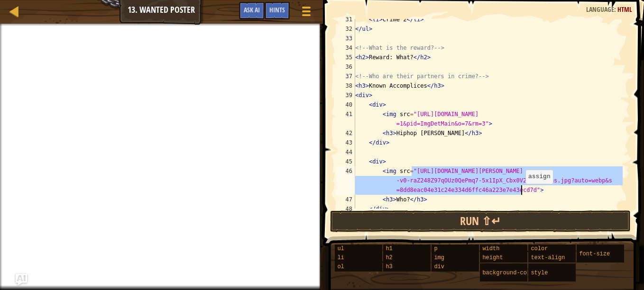
drag, startPoint x: 413, startPoint y: 169, endPoint x: 521, endPoint y: 189, distance: 109.9
click at [521, 189] on div "< li > Crime 2 </ li > </ ul > <!-- What is the reward? --> < h2 > Reward: What…" at bounding box center [487, 119] width 269 height 209
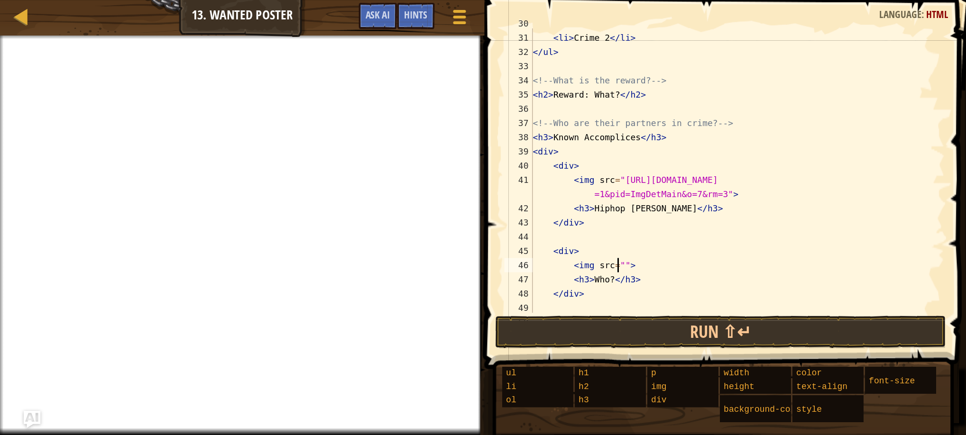
scroll to position [293, 0]
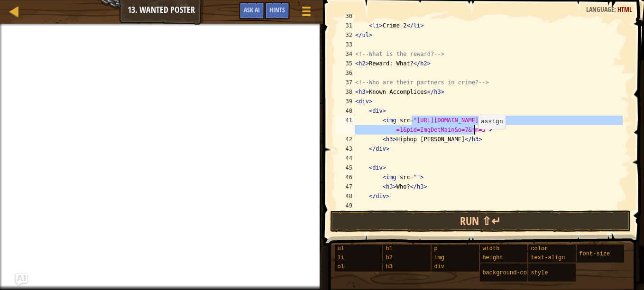
drag, startPoint x: 412, startPoint y: 119, endPoint x: 474, endPoint y: 131, distance: 62.9
click at [474, 131] on div "< li > Crime 1 </ li > < li > Crime 2 </ li > </ ul > <!-- What is the reward? …" at bounding box center [487, 115] width 269 height 209
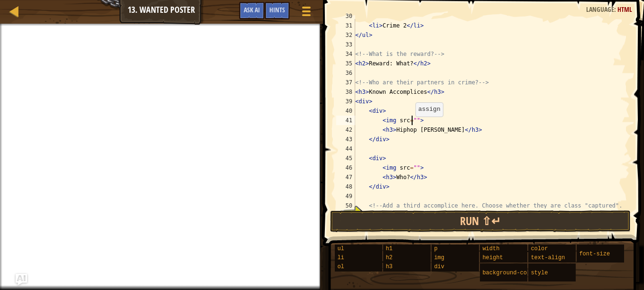
click at [411, 119] on div "< li > Crime 1 </ li > < li > Crime 2 </ li > </ ul > <!-- What is the reward? …" at bounding box center [487, 115] width 269 height 209
paste textarea "[URL][DOMAIN_NAME]"
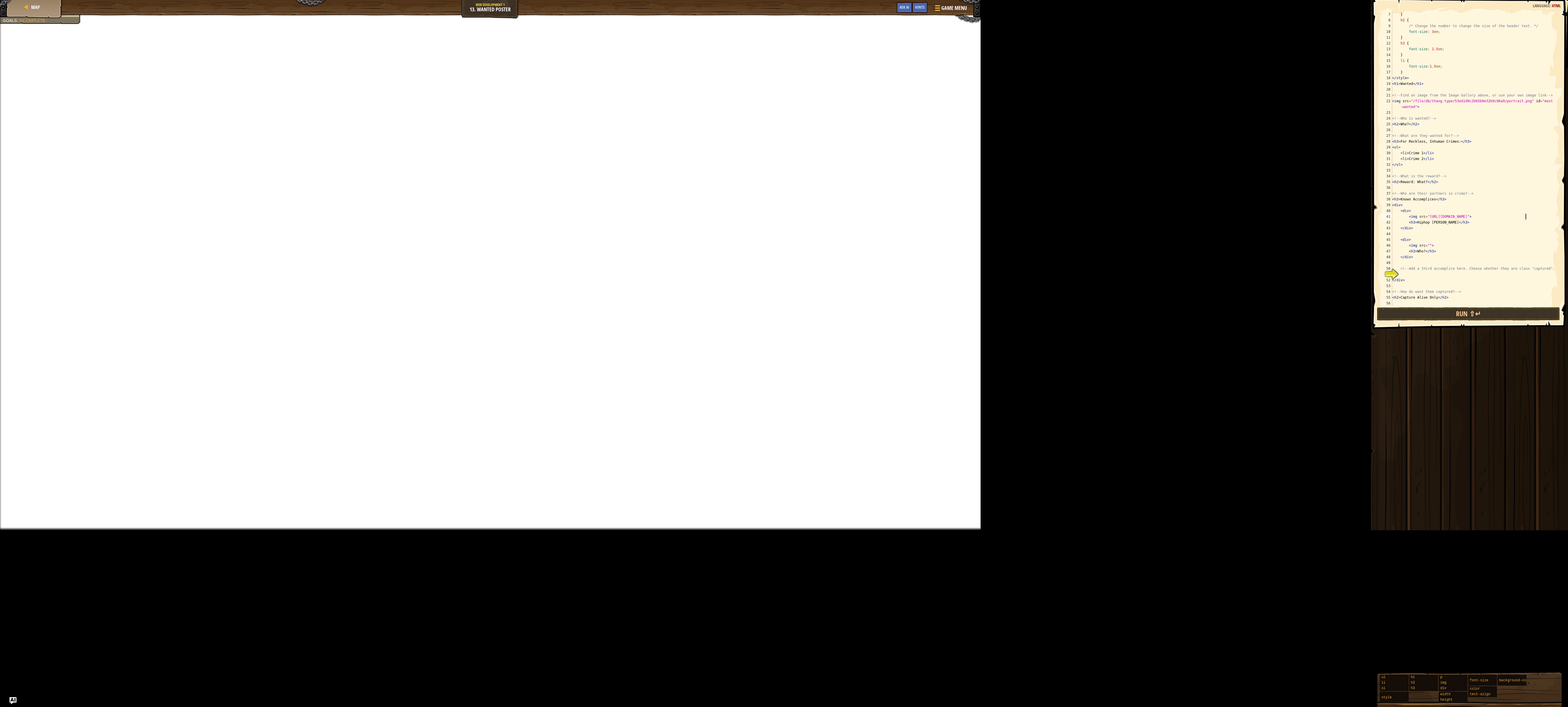
scroll to position [0, 0]
click at [387, 95] on div "21" at bounding box center [1386, 95] width 12 height 5
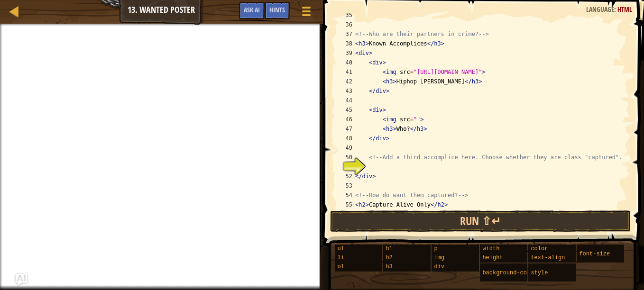
scroll to position [340, 0]
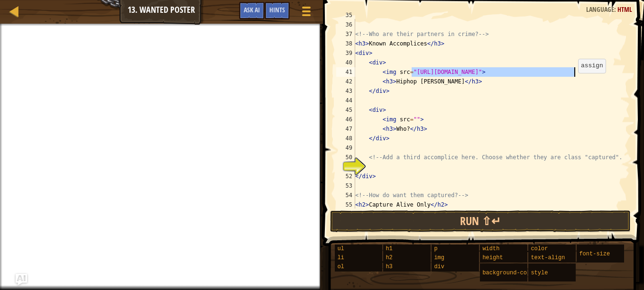
drag, startPoint x: 411, startPoint y: 70, endPoint x: 574, endPoint y: 74, distance: 163.2
click at [574, 74] on div "< h2 > Reward: What? </ h2 > <!-- Who are their partners in crime? --> < h3 > K…" at bounding box center [487, 114] width 269 height 209
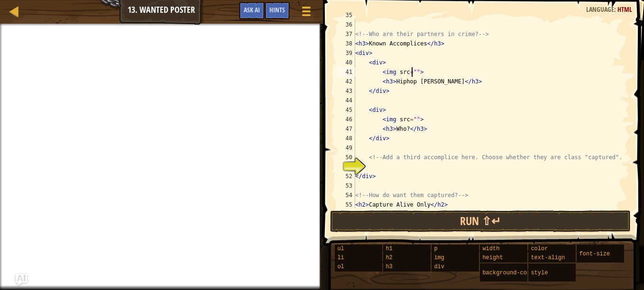
paste textarea "[URL][DOMAIN_NAME]"
type textarea "<img src="[URL][DOMAIN_NAME]">"
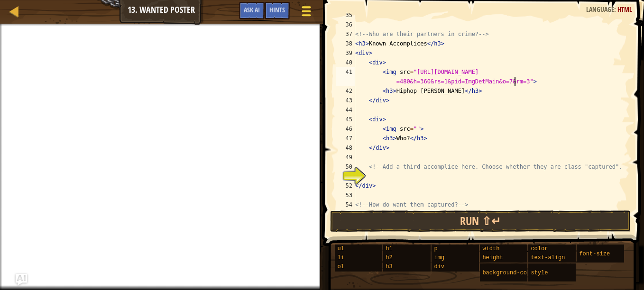
click at [308, 9] on div at bounding box center [306, 11] width 13 height 14
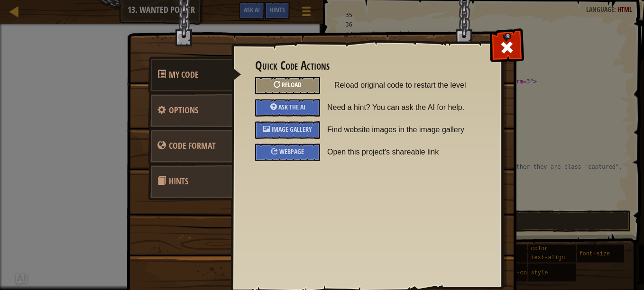
click at [290, 80] on div "Reload" at bounding box center [287, 86] width 65 height 18
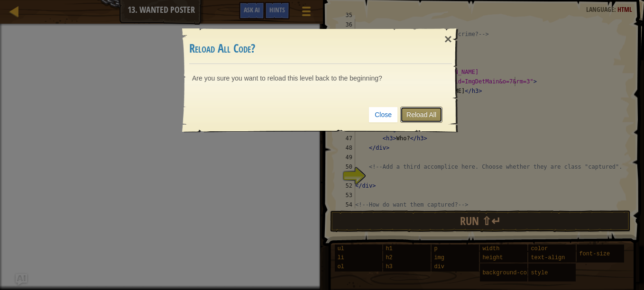
click at [439, 118] on link "Reload All" at bounding box center [421, 115] width 42 height 16
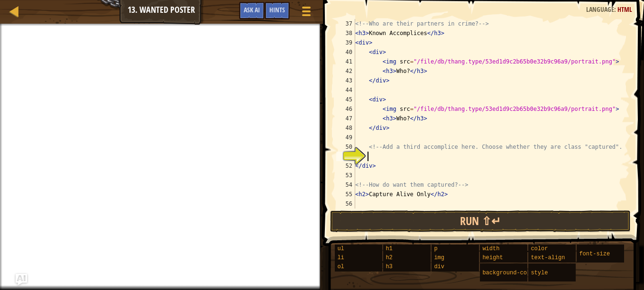
scroll to position [341, 0]
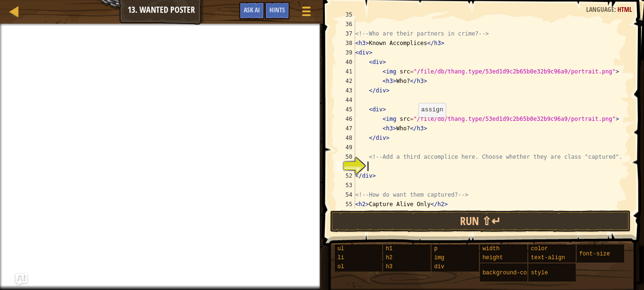
click at [412, 118] on div "< h2 > Reward: What? </ h2 > <!-- Who are their partners in crime? --> < h3 > K…" at bounding box center [487, 114] width 269 height 209
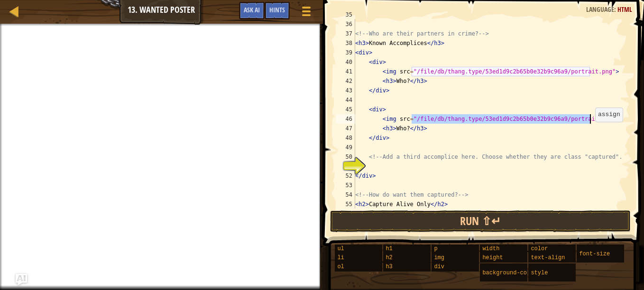
drag, startPoint x: 412, startPoint y: 117, endPoint x: 590, endPoint y: 122, distance: 178.4
click at [590, 122] on div "< h2 > Reward: What? </ h2 > <!-- Who are their partners in crime? --> < h3 > K…" at bounding box center [487, 114] width 269 height 209
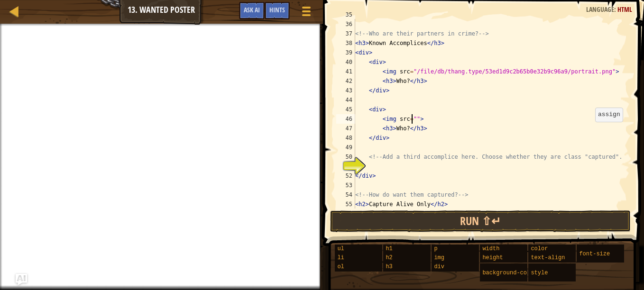
paste textarea "[URL][DOMAIN_NAME]"
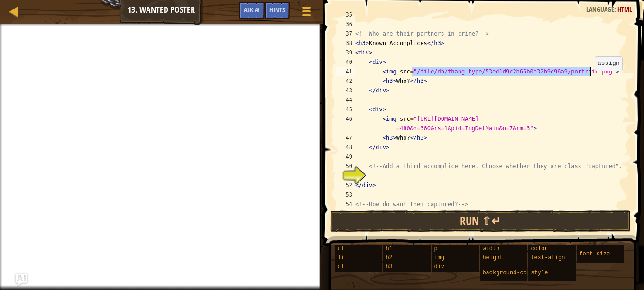
drag, startPoint x: 412, startPoint y: 70, endPoint x: 589, endPoint y: 71, distance: 176.9
click at [589, 71] on div "< h2 > Reward: What? </ h2 > <!-- Who are their partners in crime? --> < h3 > K…" at bounding box center [487, 114] width 269 height 209
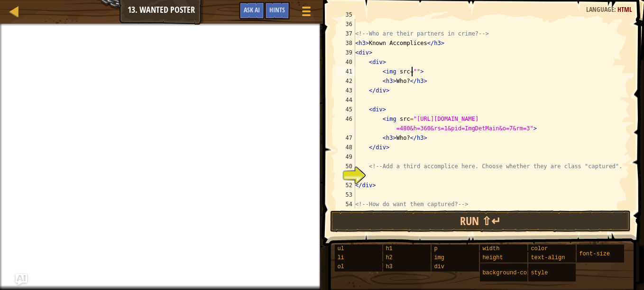
paste textarea "[URL][DOMAIN_NAME]"
type textarea "<img src="[URL][DOMAIN_NAME]">"
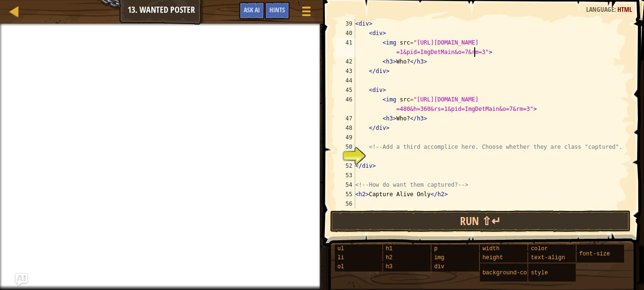
scroll to position [370, 0]
click at [379, 153] on div "< div > < div > < img src = "[URL][DOMAIN_NAME] =1&pid=ImgDetMain&o=7&rm=3" > <…" at bounding box center [487, 123] width 269 height 209
type textarea "D"
click at [404, 118] on div "< div > < div > < img src = "[URL][DOMAIN_NAME] =1&pid=ImgDetMain&o=7&rm=3" > <…" at bounding box center [487, 123] width 269 height 209
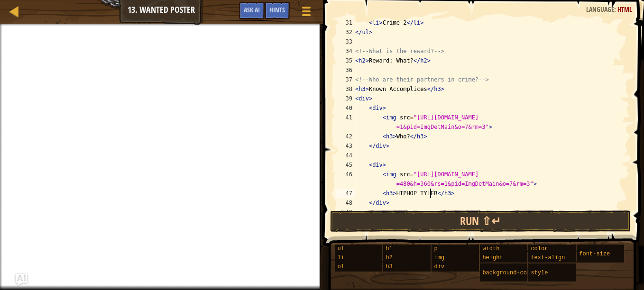
scroll to position [295, 0]
click at [403, 137] on div "< li > Crime 2 </ li > </ ul > <!-- What is the reward? --> < h2 > Reward: What…" at bounding box center [487, 122] width 269 height 209
click at [394, 135] on div "< li > Crime 2 </ li > </ ul > <!-- What is the reward? --> < h2 > Reward: What…" at bounding box center [487, 122] width 269 height 209
click at [396, 135] on div "< li > Crime 2 </ li > </ ul > <!-- What is the reward? --> < h2 > Reward: What…" at bounding box center [487, 122] width 269 height 209
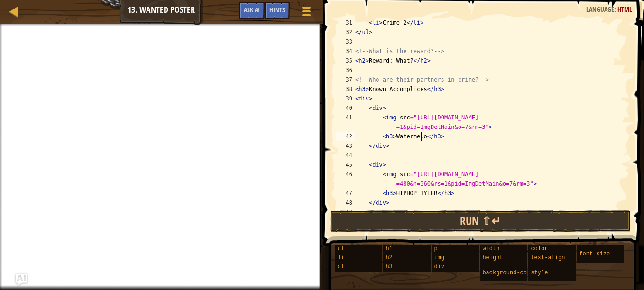
type textarea "<h3>Watermelon</h3>"
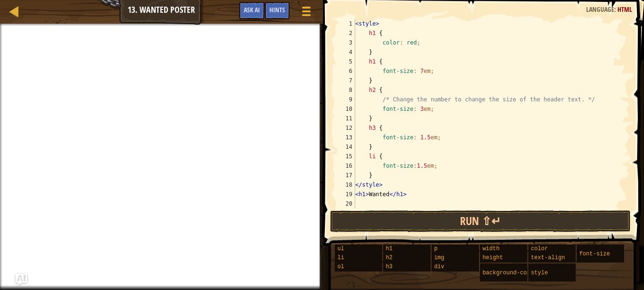
scroll to position [0, 0]
